Goal: Information Seeking & Learning: Learn about a topic

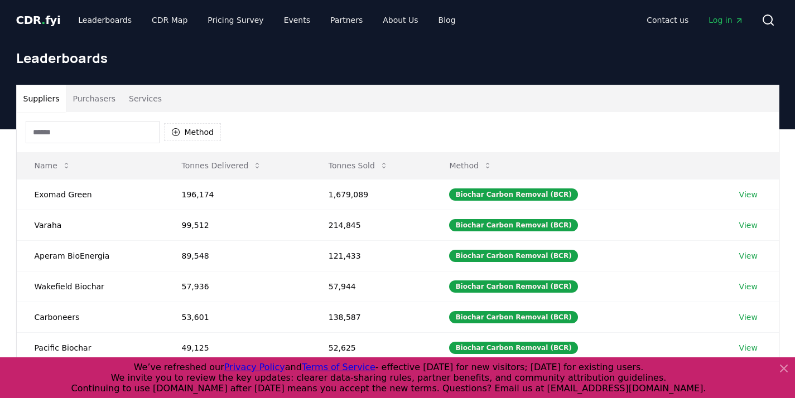
click at [111, 135] on input at bounding box center [93, 132] width 134 height 22
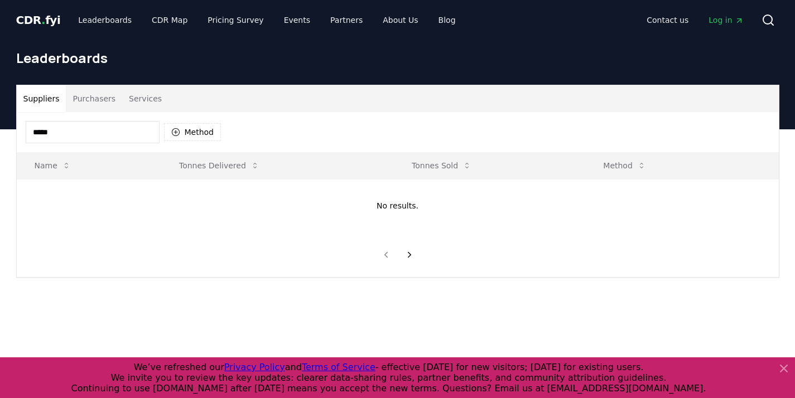
type input "****"
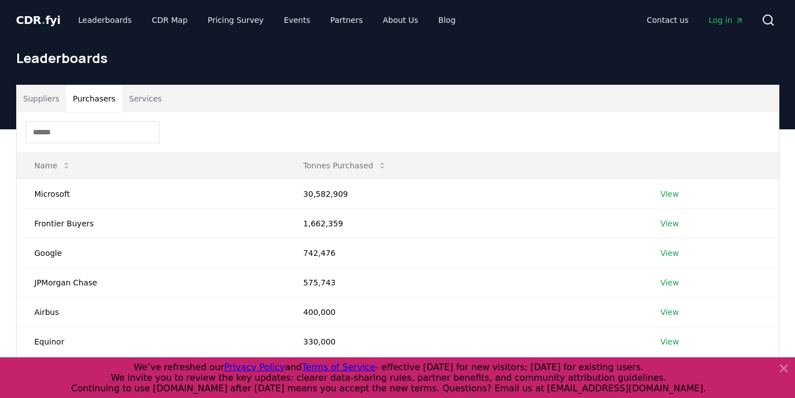
click at [104, 102] on button "Purchasers" at bounding box center [94, 98] width 56 height 27
drag, startPoint x: 102, startPoint y: 138, endPoint x: 103, endPoint y: 131, distance: 7.3
click at [102, 138] on input at bounding box center [93, 132] width 134 height 22
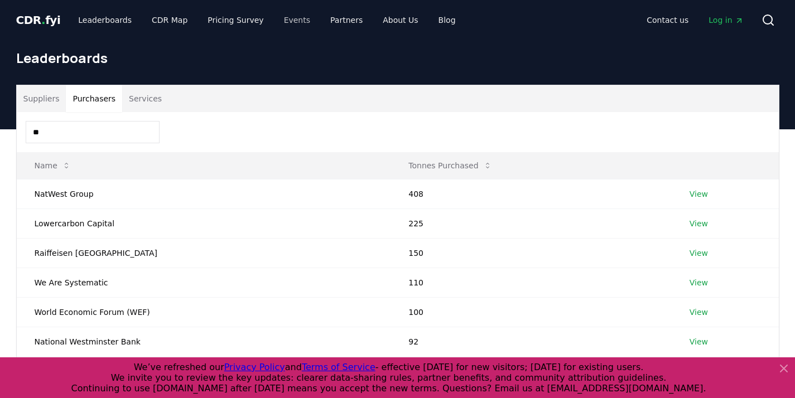
type input "*"
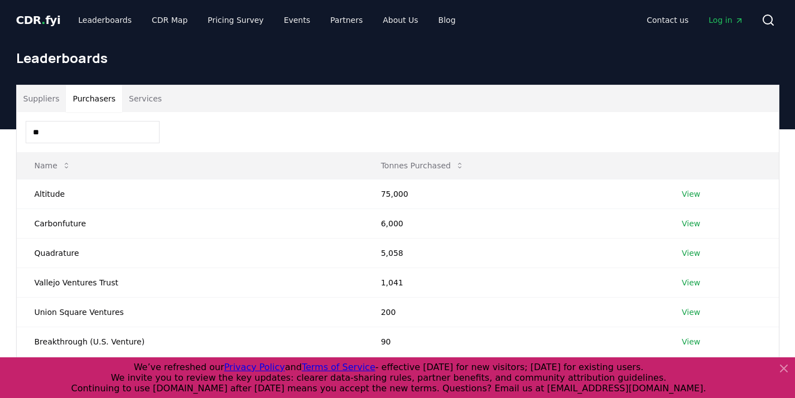
type input "*"
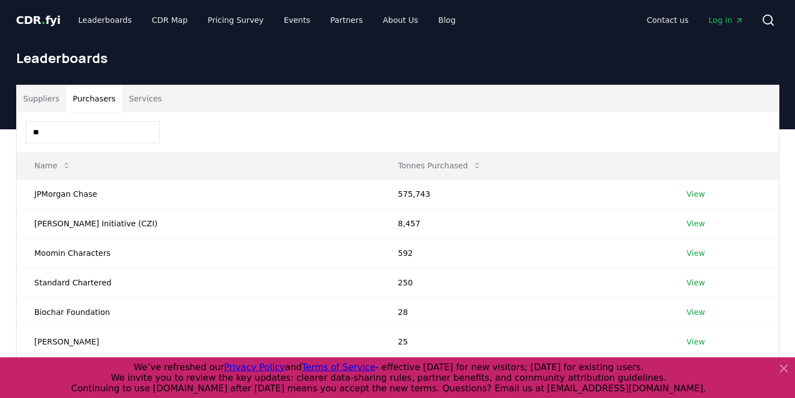
type input "*"
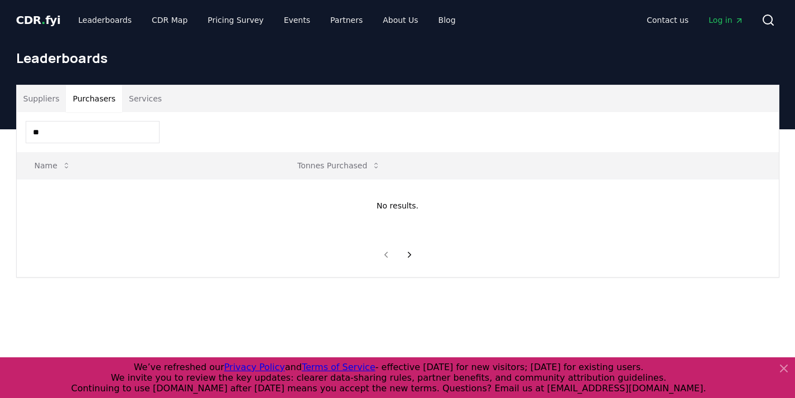
type input "*"
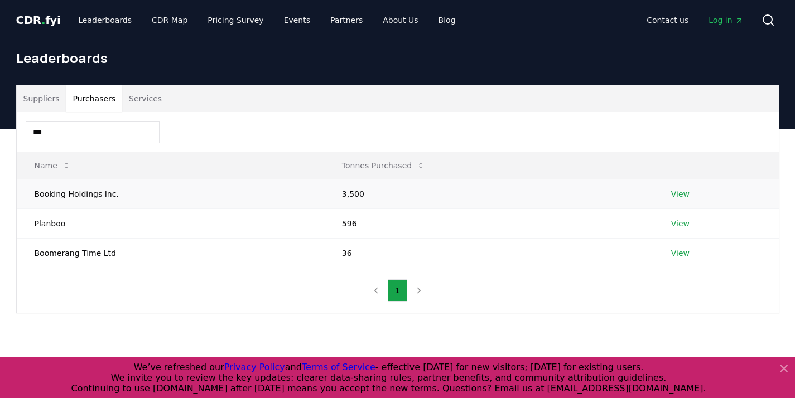
type input "***"
click at [443, 198] on td "3,500" at bounding box center [488, 194] width 329 height 30
click at [679, 193] on link "View" at bounding box center [680, 194] width 18 height 11
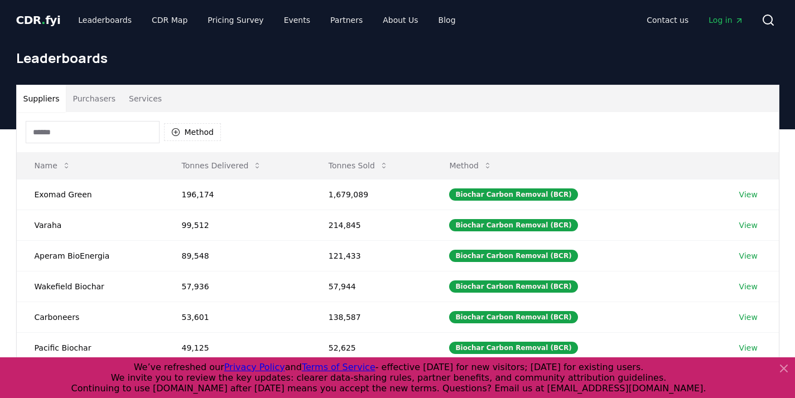
click at [89, 138] on input at bounding box center [93, 132] width 134 height 22
click at [93, 98] on button "Purchasers" at bounding box center [94, 98] width 56 height 27
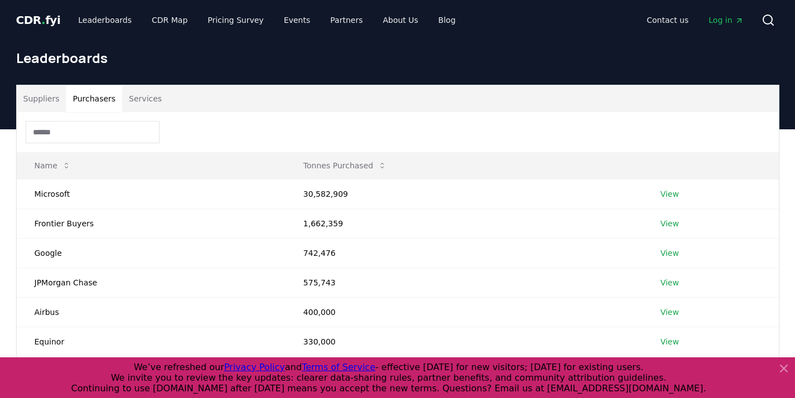
click at [93, 134] on input at bounding box center [93, 132] width 134 height 22
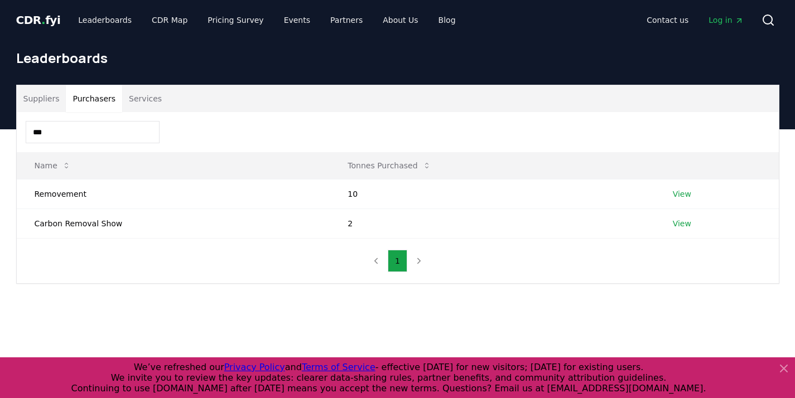
type input "***"
